Goal: Task Accomplishment & Management: Manage account settings

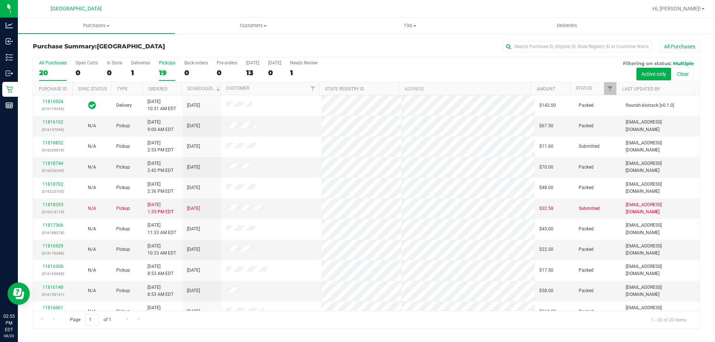
click at [162, 69] on div "19" at bounding box center [167, 73] width 16 height 9
click at [0, 0] on input "PickUps 19" at bounding box center [0, 0] width 0 height 0
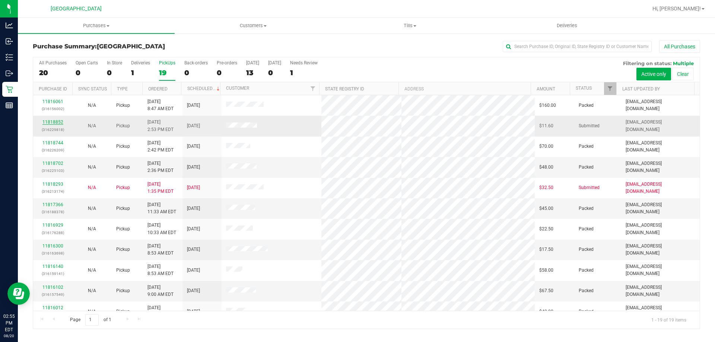
click at [45, 120] on link "11818852" at bounding box center [52, 122] width 21 height 5
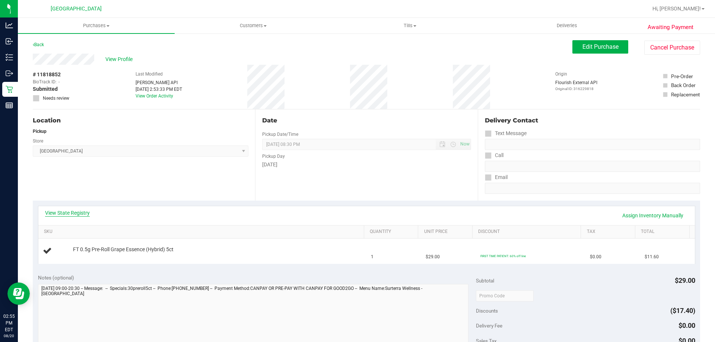
click at [58, 215] on link "View State Registry" at bounding box center [67, 212] width 45 height 7
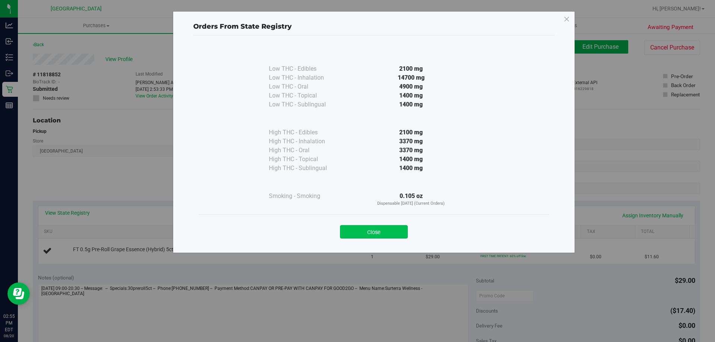
click at [368, 232] on button "Close" at bounding box center [374, 231] width 68 height 13
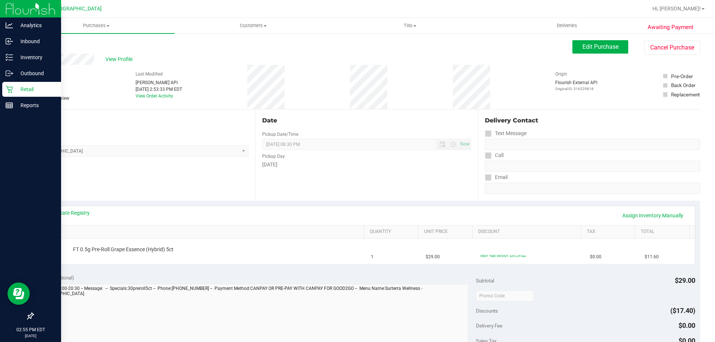
click at [11, 86] on icon at bounding box center [9, 89] width 7 height 7
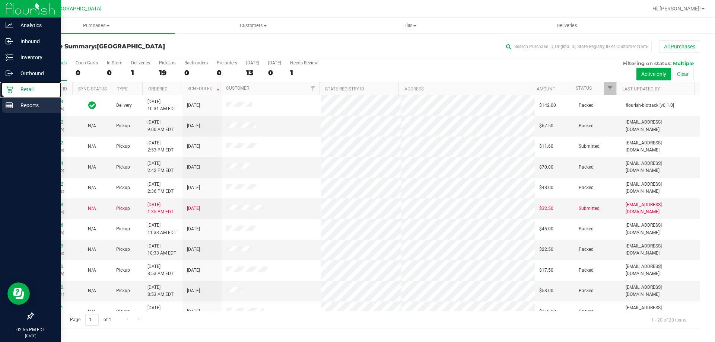
click at [24, 104] on p "Reports" at bounding box center [35, 105] width 45 height 9
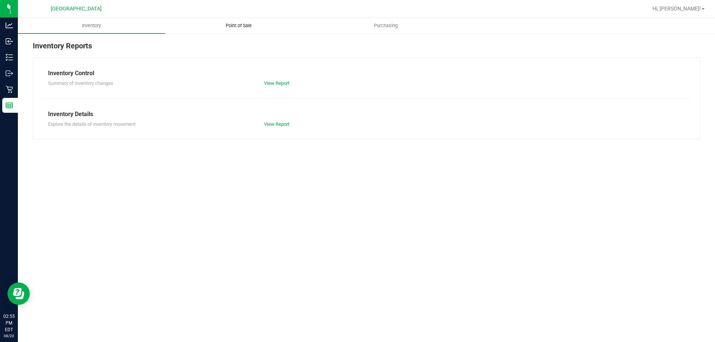
click at [236, 26] on span "Point of Sale" at bounding box center [239, 25] width 46 height 7
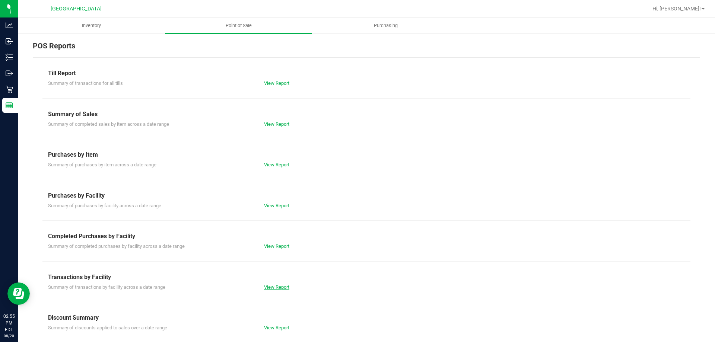
click at [279, 287] on link "View Report" at bounding box center [276, 288] width 25 height 6
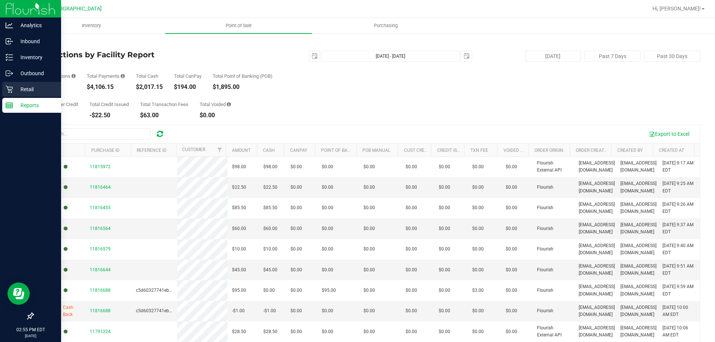
click at [13, 91] on p "Retail" at bounding box center [35, 89] width 45 height 9
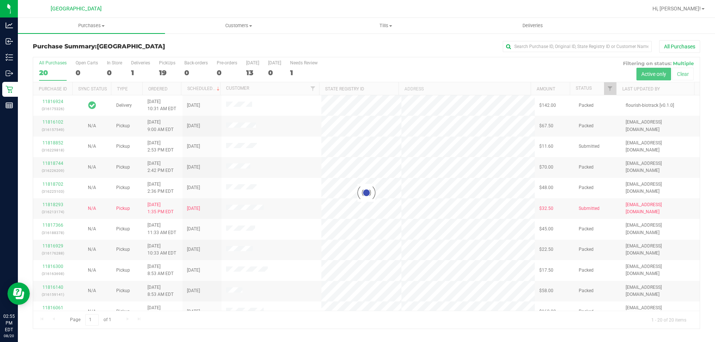
click at [177, 48] on h3 "Purchase Summary: [GEOGRAPHIC_DATA]" at bounding box center [144, 46] width 222 height 7
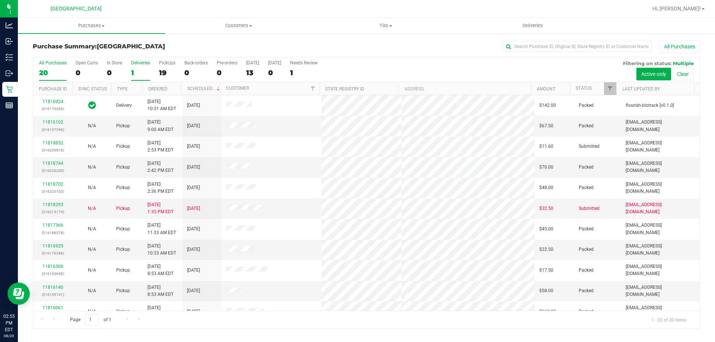
click at [132, 69] on div "1" at bounding box center [140, 73] width 19 height 9
click at [0, 0] on input "Deliveries 1" at bounding box center [0, 0] width 0 height 0
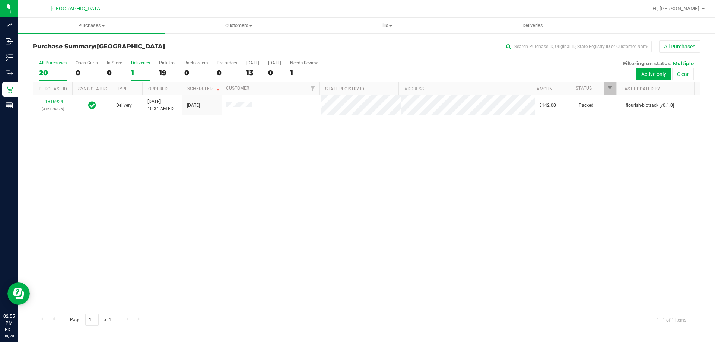
click at [46, 70] on div "20" at bounding box center [53, 73] width 28 height 9
click at [0, 0] on input "All Purchases 20" at bounding box center [0, 0] width 0 height 0
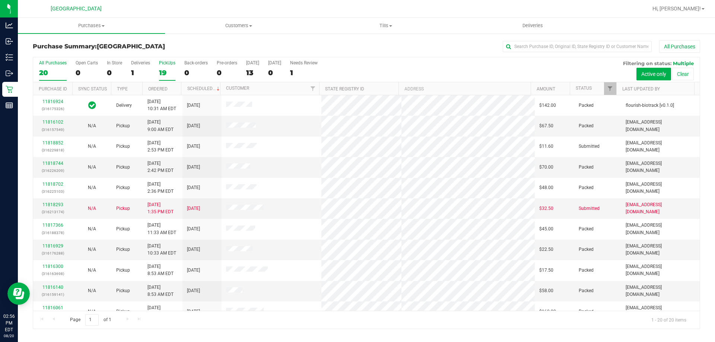
click at [166, 64] on div "PickUps" at bounding box center [167, 62] width 16 height 5
click at [0, 0] on input "PickUps 19" at bounding box center [0, 0] width 0 height 0
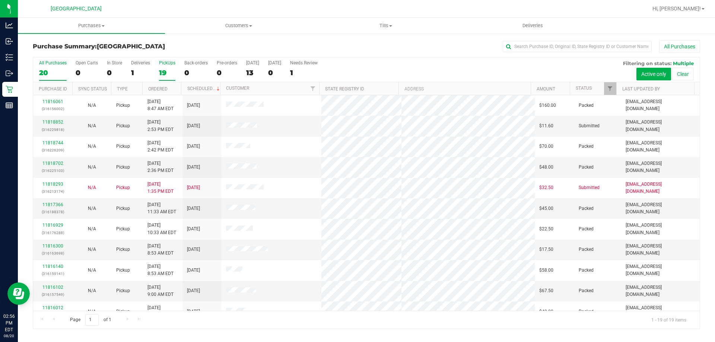
click at [42, 70] on div "20" at bounding box center [53, 73] width 28 height 9
click at [0, 0] on input "All Purchases 20" at bounding box center [0, 0] width 0 height 0
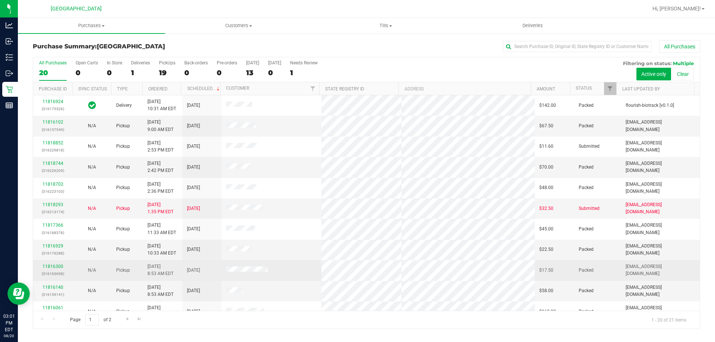
click at [651, 263] on td "[EMAIL_ADDRESS][DOMAIN_NAME]" at bounding box center [660, 270] width 79 height 20
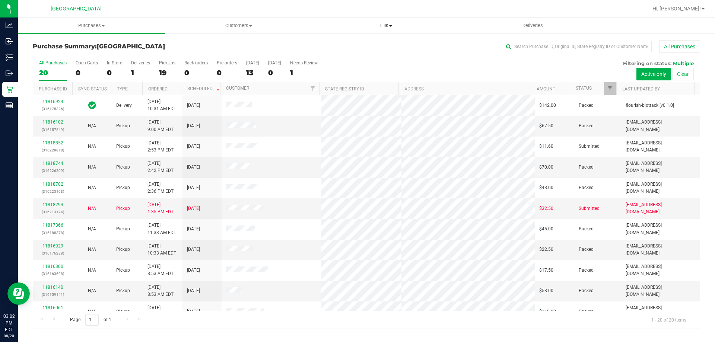
click at [386, 22] on span "Tills" at bounding box center [386, 25] width 146 height 7
click at [330, 47] on span "Manage tills" at bounding box center [337, 45] width 50 height 6
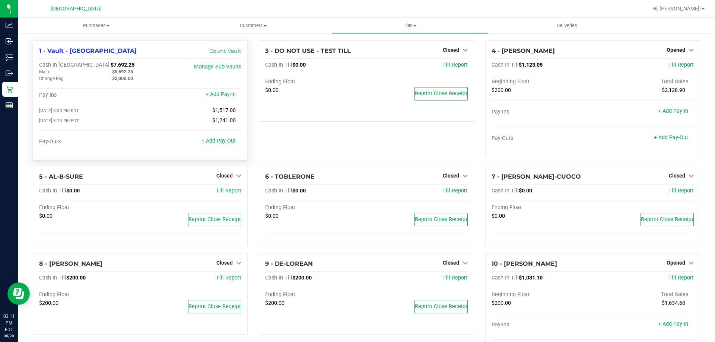
click at [214, 143] on link "+ Add Pay-Out" at bounding box center [219, 141] width 34 height 6
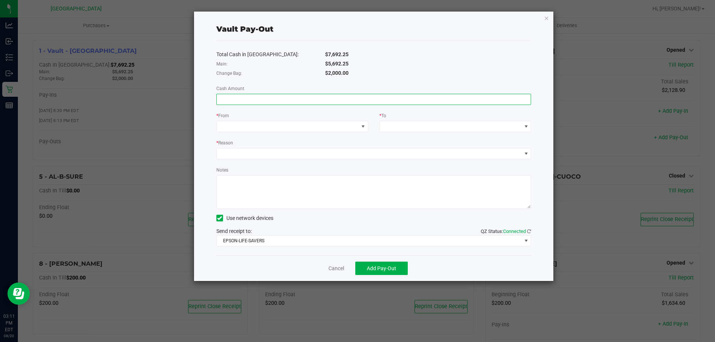
click at [343, 102] on input at bounding box center [374, 99] width 314 height 10
type input "$5,692.25"
click at [344, 129] on span at bounding box center [288, 126] width 142 height 10
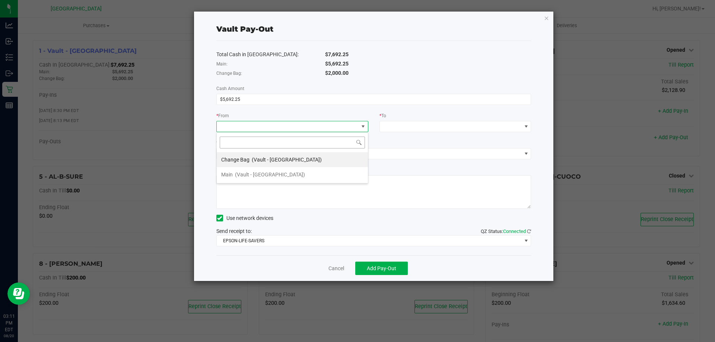
scroll to position [11, 152]
drag, startPoint x: 317, startPoint y: 173, endPoint x: 393, endPoint y: 139, distance: 82.7
click at [317, 172] on li "Main (Vault - [GEOGRAPHIC_DATA])" at bounding box center [292, 174] width 151 height 15
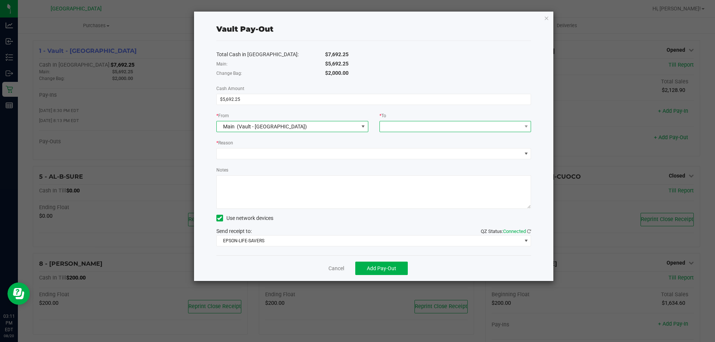
click at [432, 125] on span at bounding box center [451, 126] width 142 height 10
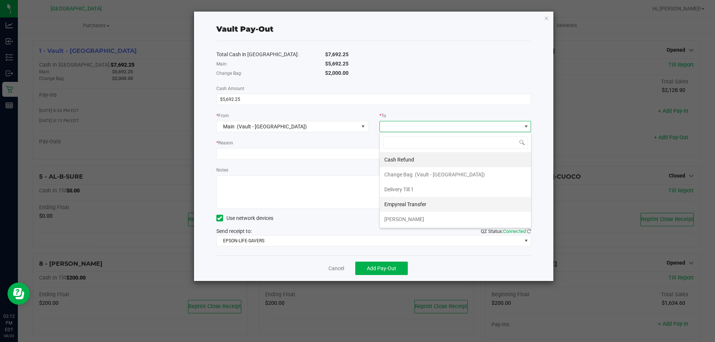
click at [422, 203] on span "Empyreal Transfer" at bounding box center [405, 205] width 42 height 6
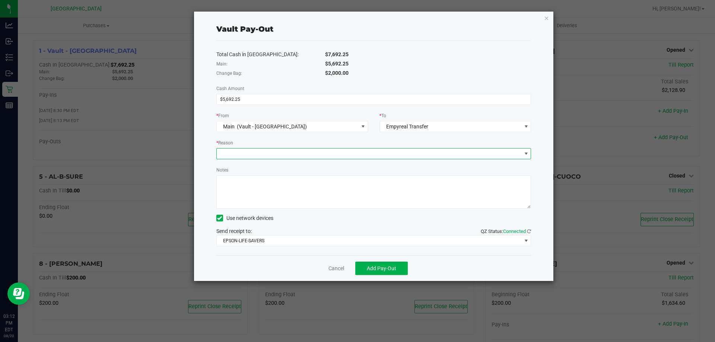
click at [390, 151] on span at bounding box center [369, 154] width 305 height 10
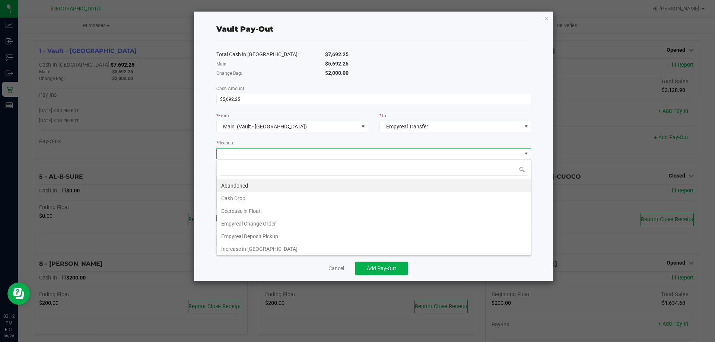
scroll to position [11, 315]
click at [312, 234] on li "Empyreal Deposit Pickup" at bounding box center [374, 236] width 314 height 13
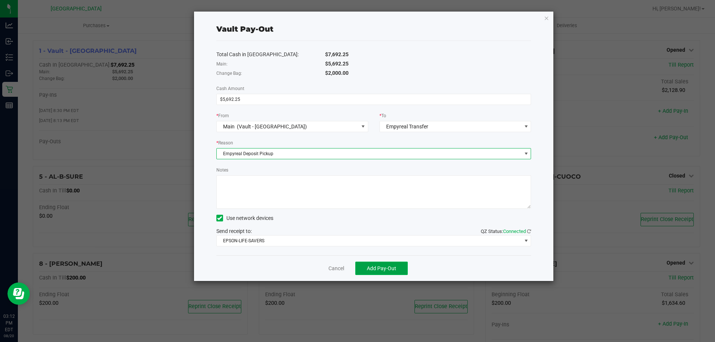
click at [389, 267] on span "Add Pay-Out" at bounding box center [381, 269] width 29 height 6
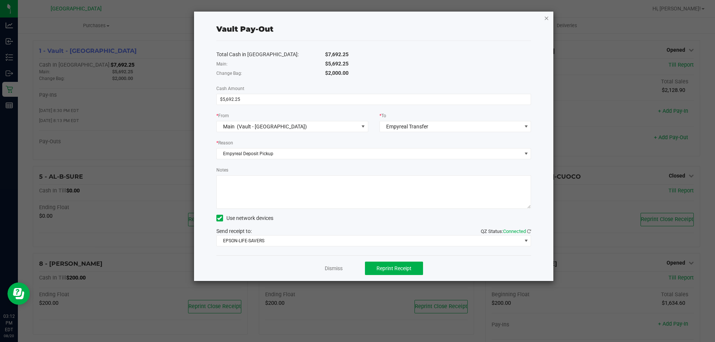
click at [545, 20] on icon "button" at bounding box center [546, 17] width 5 height 9
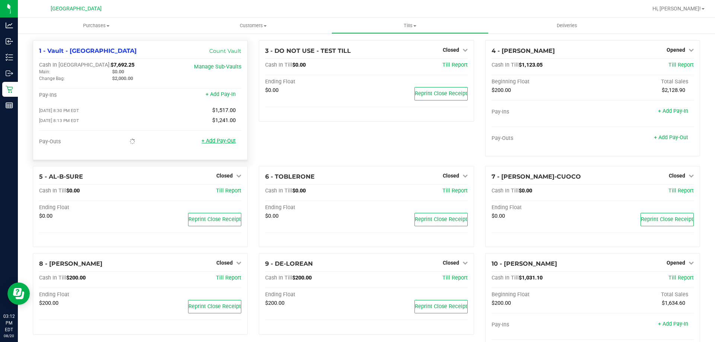
click at [214, 144] on link "+ Add Pay-Out" at bounding box center [219, 141] width 34 height 6
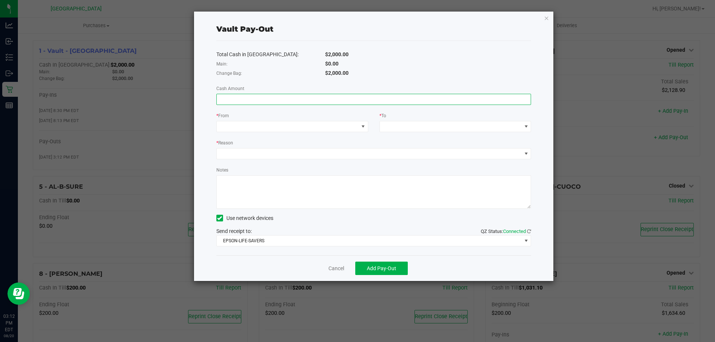
click at [285, 100] on input at bounding box center [374, 99] width 314 height 10
type input "$910.00"
click at [280, 128] on span at bounding box center [288, 126] width 142 height 10
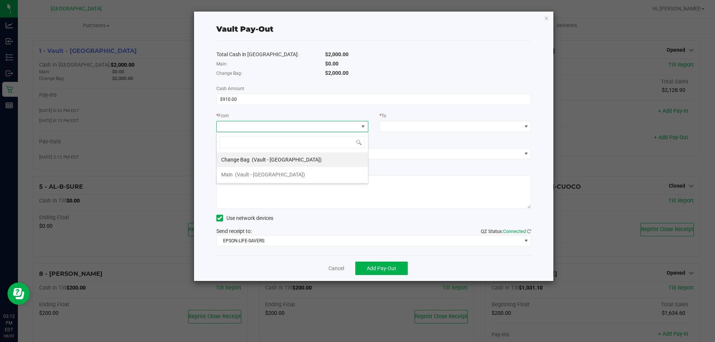
scroll to position [11, 152]
click at [279, 159] on span "(Vault - [GEOGRAPHIC_DATA])" at bounding box center [287, 160] width 70 height 6
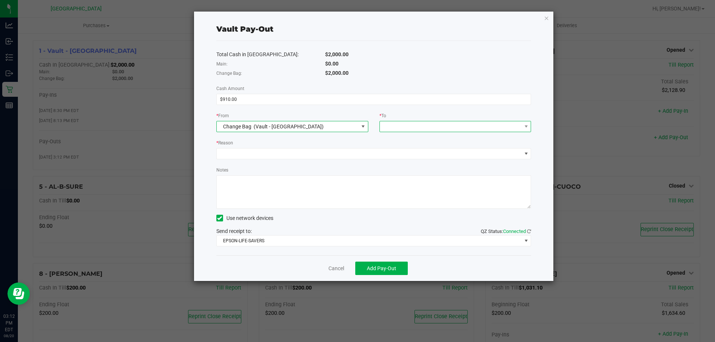
click at [417, 123] on span at bounding box center [451, 126] width 142 height 10
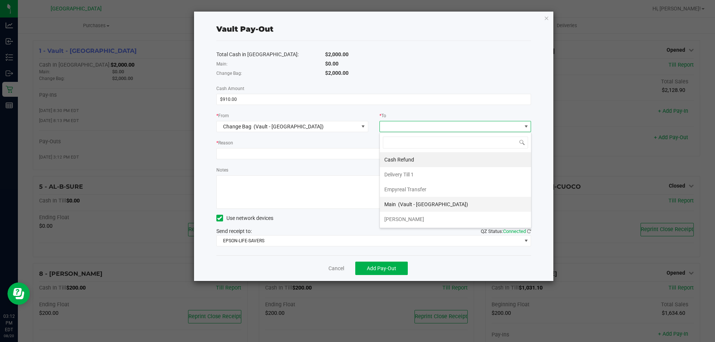
click at [412, 203] on span "(Vault - [GEOGRAPHIC_DATA])" at bounding box center [433, 205] width 70 height 6
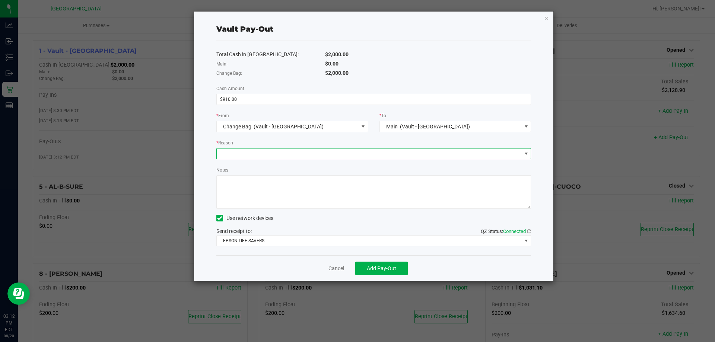
click at [342, 154] on span at bounding box center [369, 154] width 305 height 10
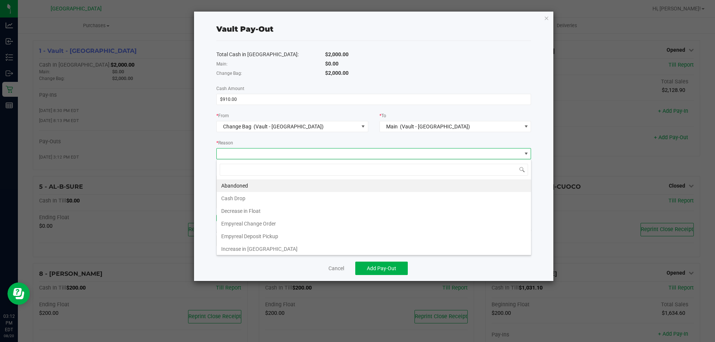
scroll to position [11, 315]
click at [303, 225] on li "Empyreal Change Order" at bounding box center [374, 224] width 314 height 13
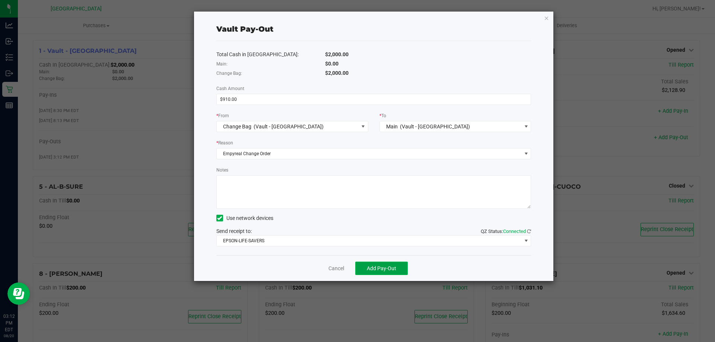
click at [392, 270] on span "Add Pay-Out" at bounding box center [381, 269] width 29 height 6
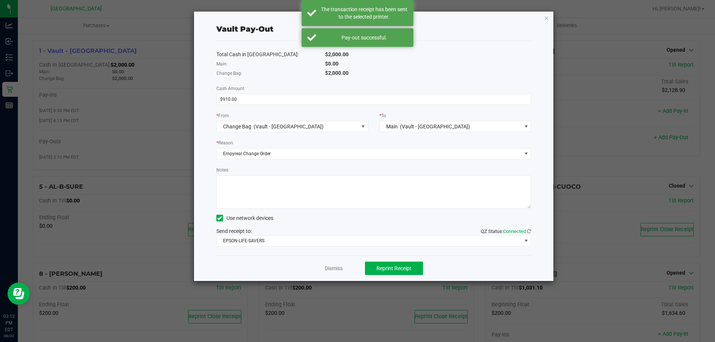
click at [550, 19] on div "Vault Pay-Out Total Cash in Vault: $2,000.00 Main: $0.00 Change Bag: $2,000.00 …" at bounding box center [374, 147] width 360 height 270
click at [547, 20] on icon "button" at bounding box center [546, 17] width 5 height 9
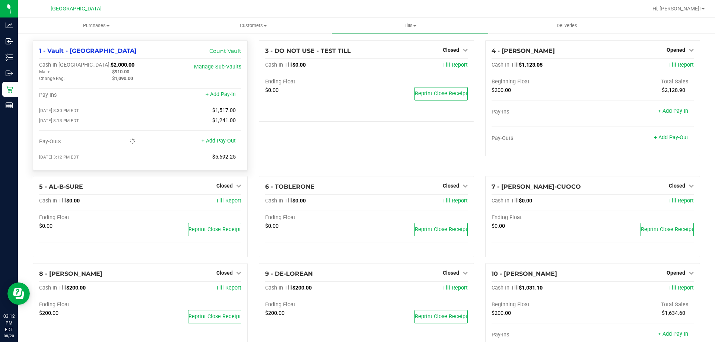
click at [222, 142] on link "+ Add Pay-Out" at bounding box center [219, 141] width 34 height 6
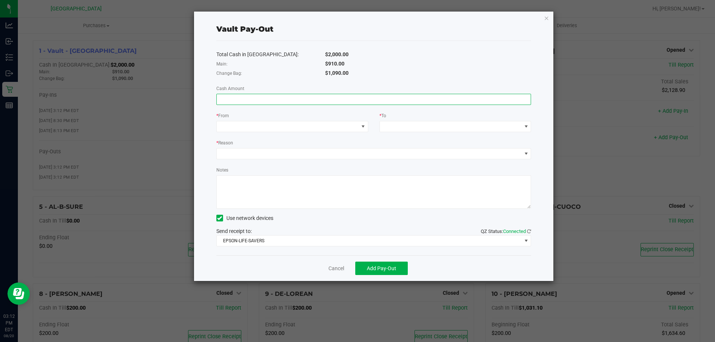
click at [282, 97] on input at bounding box center [374, 99] width 314 height 10
type input "$910.00"
click at [271, 124] on span at bounding box center [288, 126] width 142 height 10
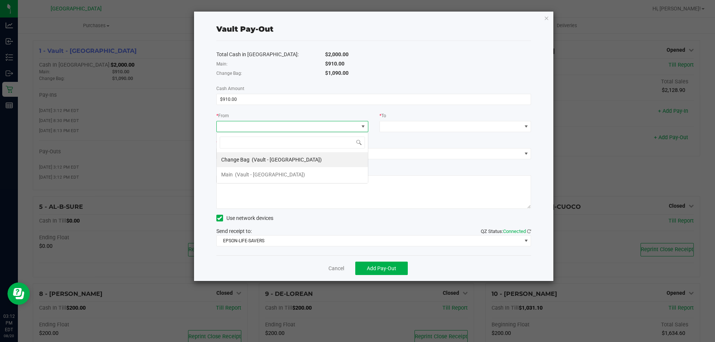
scroll to position [11, 152]
click at [274, 176] on span "(Vault - [GEOGRAPHIC_DATA])" at bounding box center [270, 175] width 70 height 6
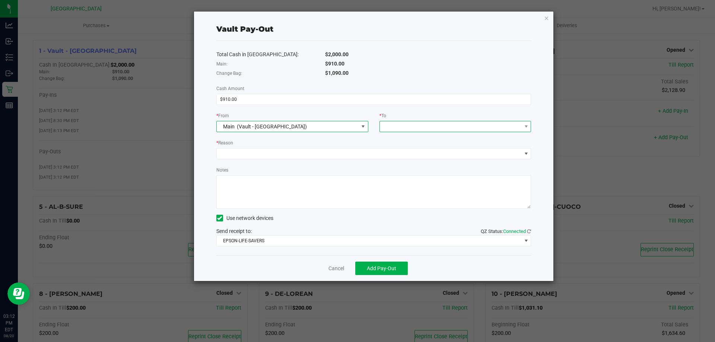
click at [409, 127] on span at bounding box center [451, 126] width 142 height 10
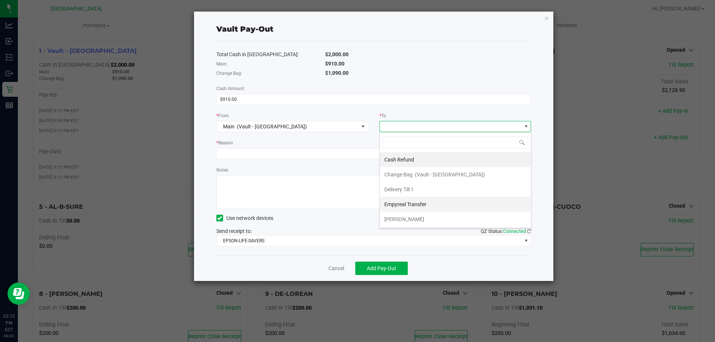
click at [410, 200] on div "Empyreal Transfer" at bounding box center [405, 204] width 43 height 13
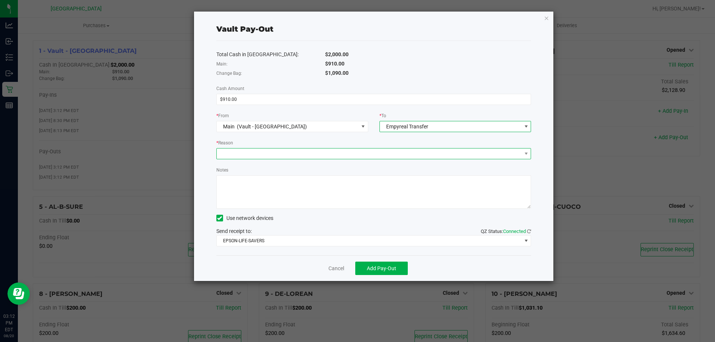
click at [368, 154] on span at bounding box center [369, 154] width 305 height 10
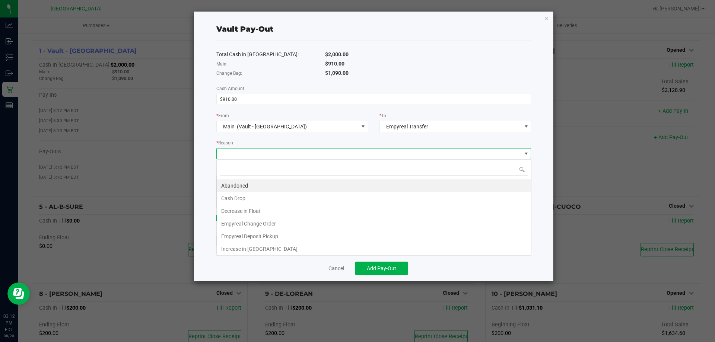
scroll to position [11, 315]
click at [310, 224] on li "Empyreal Change Order" at bounding box center [374, 224] width 314 height 13
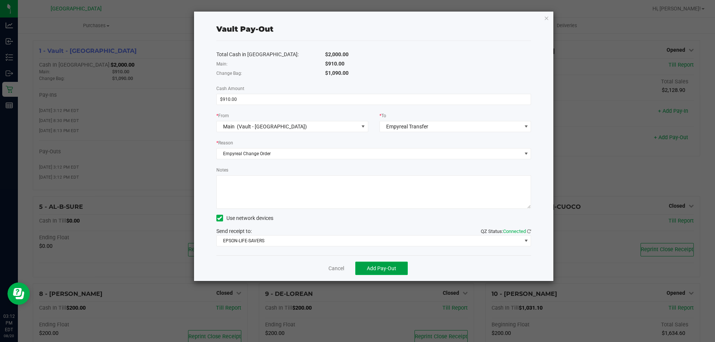
click at [397, 271] on button "Add Pay-Out" at bounding box center [381, 268] width 53 height 13
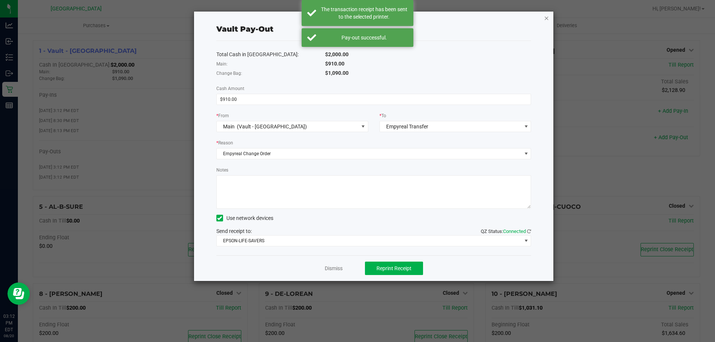
click at [548, 17] on icon "button" at bounding box center [546, 17] width 5 height 9
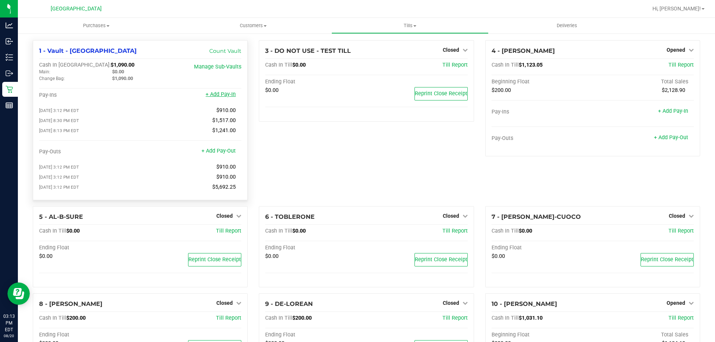
click at [220, 92] on link "+ Add Pay-In" at bounding box center [221, 94] width 30 height 6
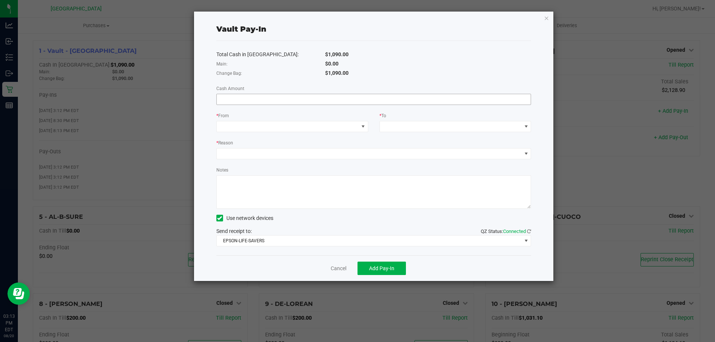
click at [278, 101] on input at bounding box center [374, 99] width 314 height 10
type input "$910.00"
click at [282, 123] on span at bounding box center [288, 126] width 142 height 10
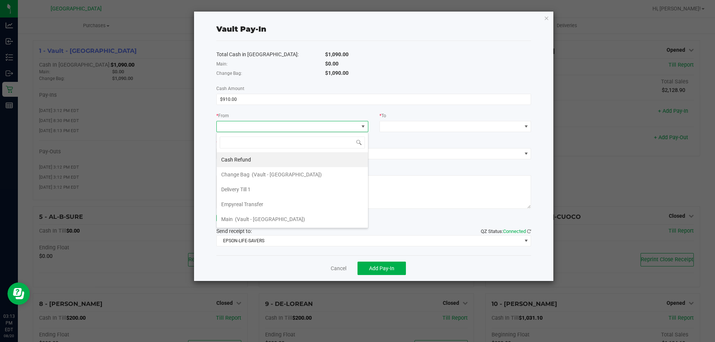
scroll to position [11, 152]
click at [273, 202] on li "Empyreal Transfer" at bounding box center [292, 204] width 151 height 15
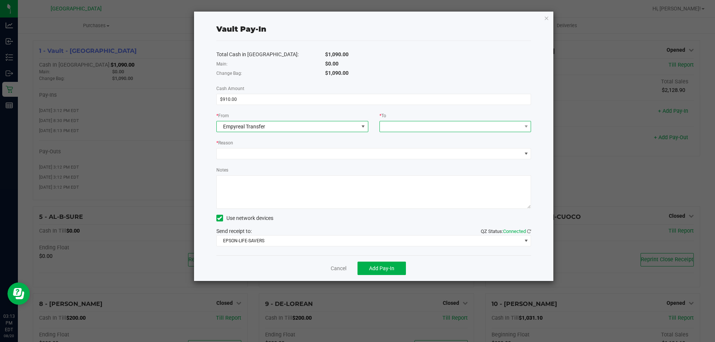
click at [460, 126] on span at bounding box center [451, 126] width 142 height 10
click at [452, 161] on span "(Vault - [GEOGRAPHIC_DATA])" at bounding box center [450, 160] width 70 height 6
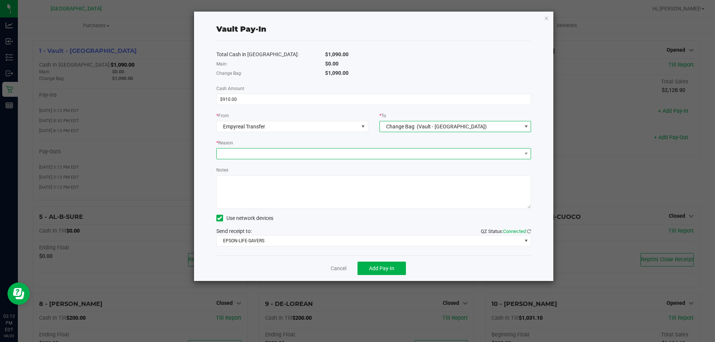
click at [424, 152] on span at bounding box center [369, 154] width 305 height 10
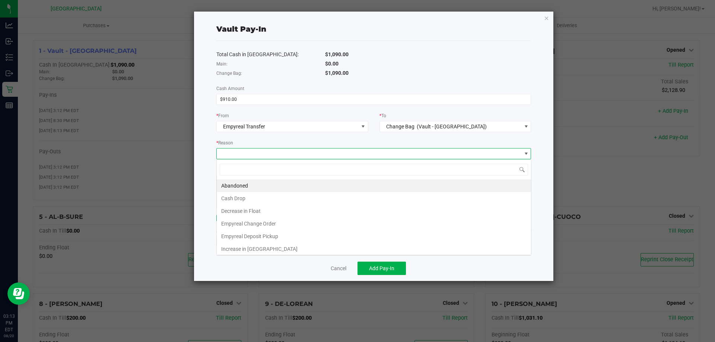
scroll to position [11, 315]
click at [300, 225] on li "Empyreal Change Order" at bounding box center [374, 224] width 314 height 13
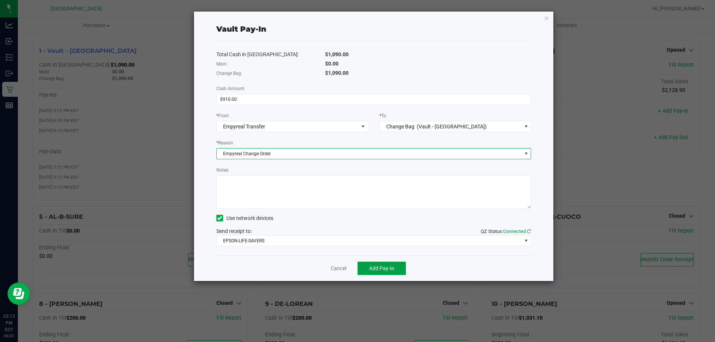
click at [381, 272] on button "Add Pay-In" at bounding box center [382, 268] width 48 height 13
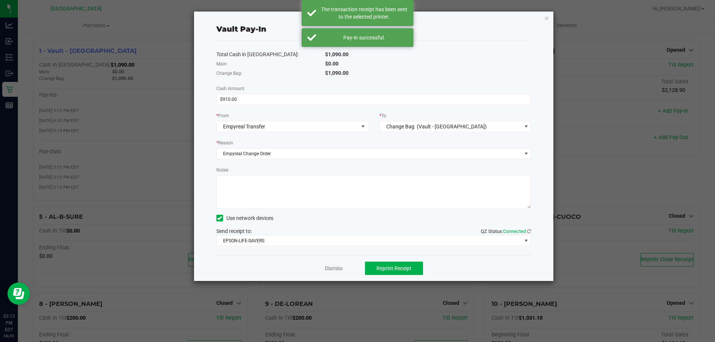
click at [545, 16] on icon "button" at bounding box center [546, 17] width 5 height 9
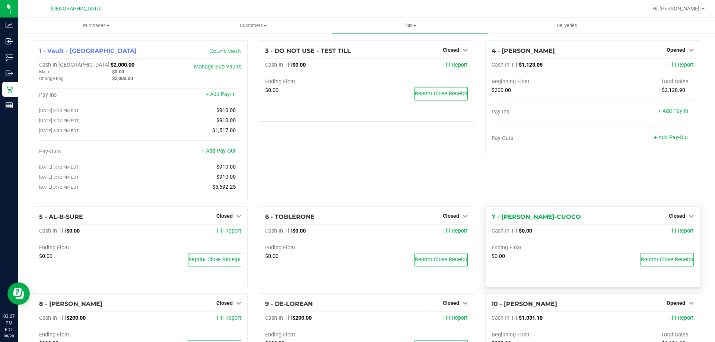
click at [485, 279] on div "7 - [PERSON_NAME]-CUOCO Closed Open Till Cash In Till $0.00 Till Report Ending …" at bounding box center [592, 247] width 215 height 82
